Goal: Find specific page/section: Find specific page/section

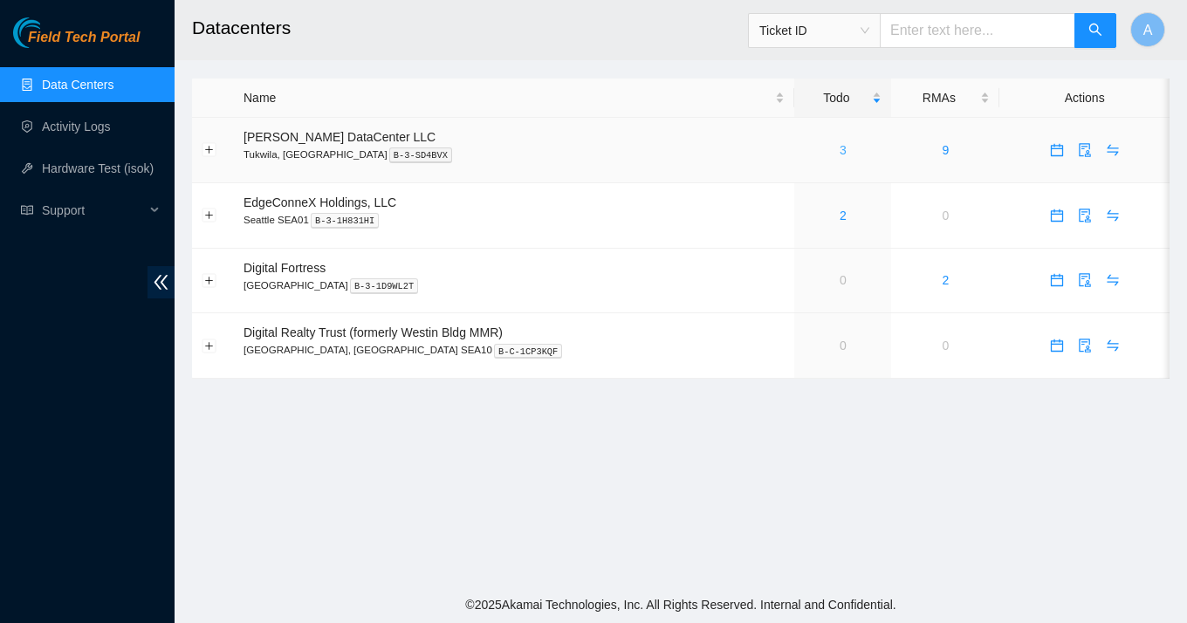
click at [839, 147] on link "3" at bounding box center [842, 150] width 7 height 14
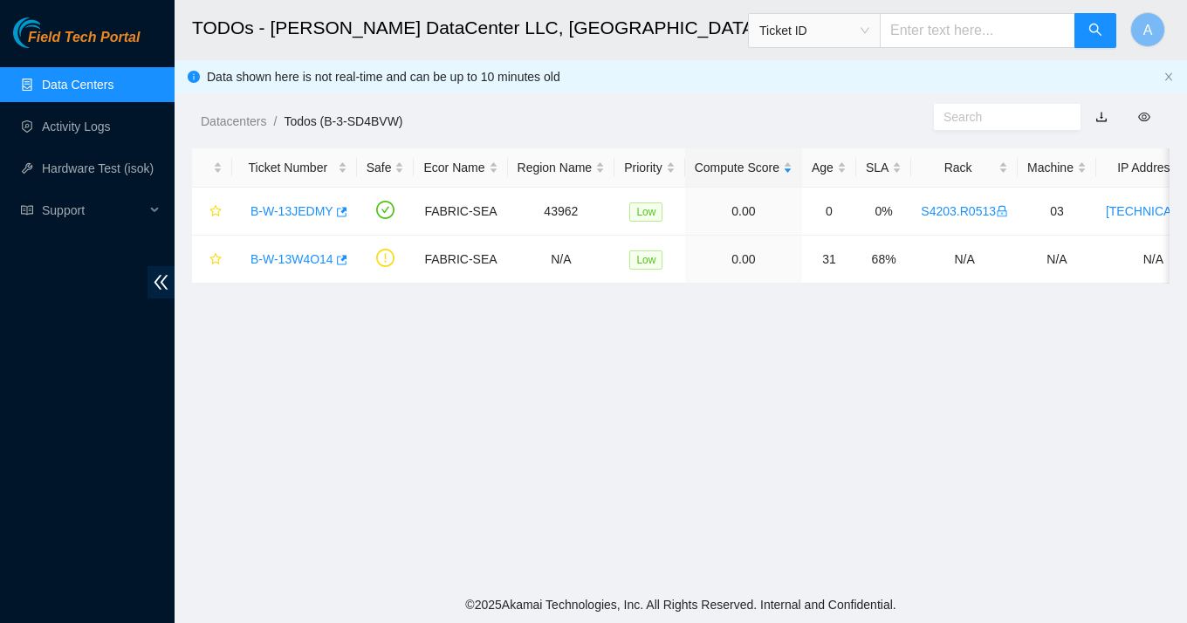
click at [415, 442] on main "TODOs - [PERSON_NAME] DataCenter LLC, [GEOGRAPHIC_DATA], [GEOGRAPHIC_DATA] Tick…" at bounding box center [680, 293] width 1012 height 586
